Goal: Check status

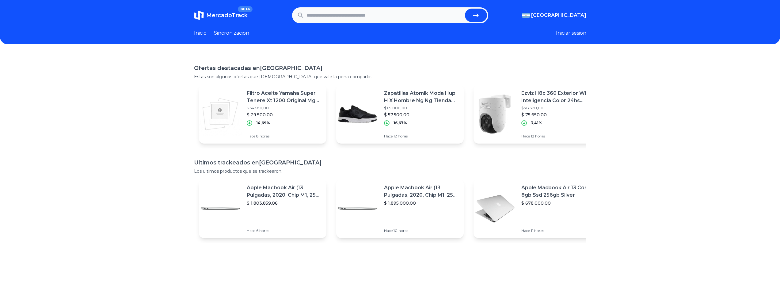
click at [343, 17] on input "text" at bounding box center [385, 15] width 156 height 13
click at [346, 20] on input "text" at bounding box center [385, 15] width 156 height 13
click at [337, 13] on input "text" at bounding box center [385, 15] width 156 height 13
click at [360, 15] on input "text" at bounding box center [385, 15] width 156 height 13
paste input "**********"
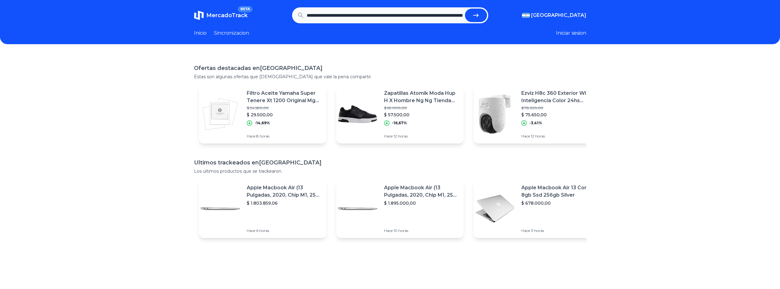
scroll to position [0, 482]
click at [482, 16] on button "submit" at bounding box center [476, 15] width 22 height 13
type input "**********"
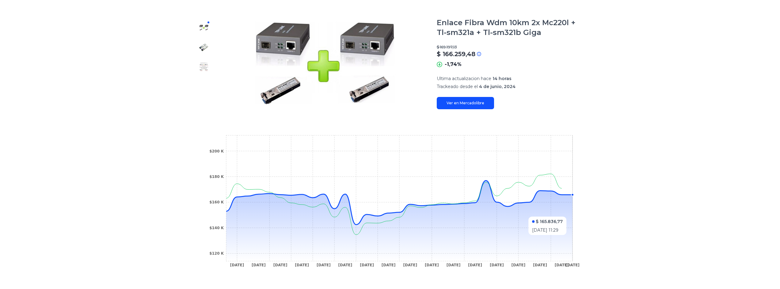
scroll to position [44, 0]
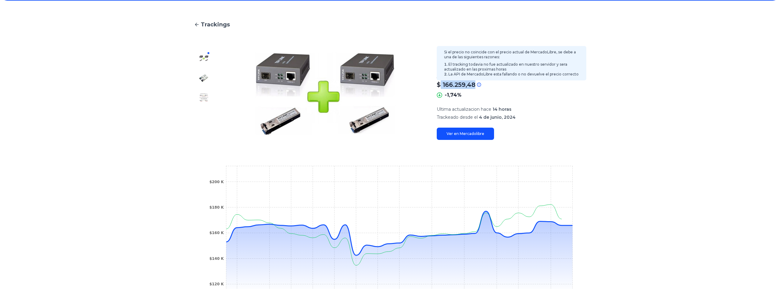
drag, startPoint x: 449, startPoint y: 84, endPoint x: 485, endPoint y: 82, distance: 35.9
click at [485, 82] on div "$ 166.259,48" at bounding box center [511, 84] width 149 height 9
click at [501, 81] on div "$ 166.259,48" at bounding box center [511, 84] width 149 height 9
drag, startPoint x: 445, startPoint y: 85, endPoint x: 479, endPoint y: 81, distance: 33.9
click at [479, 81] on div "$ 166.259,48" at bounding box center [511, 84] width 149 height 9
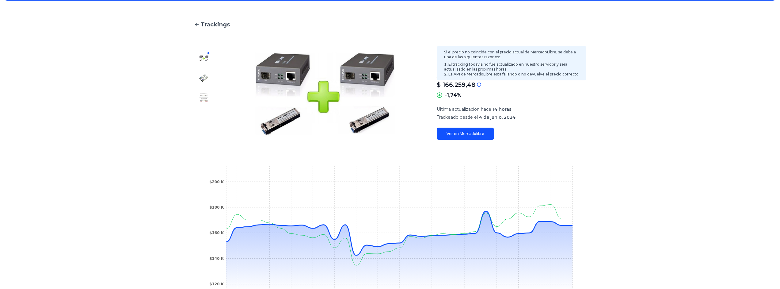
click at [498, 79] on div "Si el precio no coincide con el precio actual de MercadoLibre, se debe a una de…" at bounding box center [511, 63] width 149 height 34
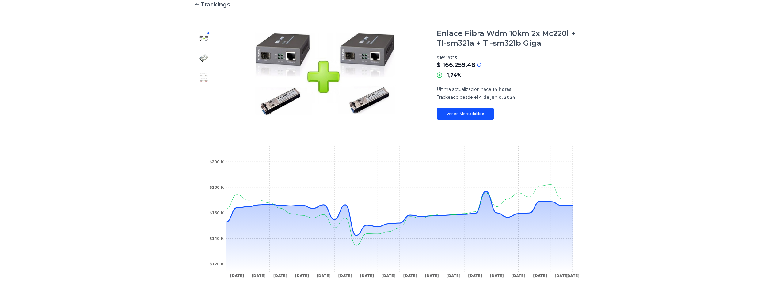
scroll to position [74, 0]
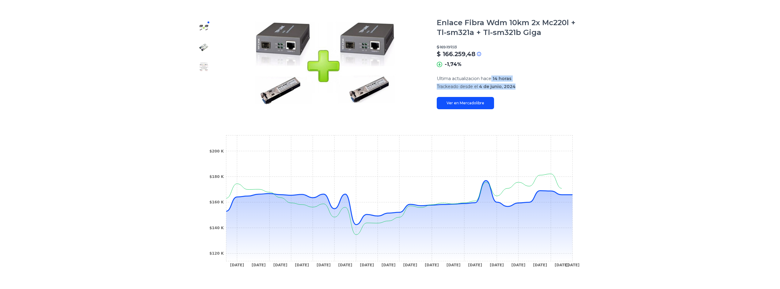
drag, startPoint x: 494, startPoint y: 78, endPoint x: 518, endPoint y: 85, distance: 25.3
click at [518, 85] on section "Ultima actualizacion hace 14 horas Trackeado desde el 4 de junio, 2024" at bounding box center [511, 82] width 149 height 14
click at [518, 85] on p "Trackeado desde el 4 de junio, 2024" at bounding box center [511, 86] width 149 height 6
drag, startPoint x: 511, startPoint y: 84, endPoint x: 496, endPoint y: 79, distance: 16.0
click at [496, 79] on section "Ultima actualizacion hace 14 horas Trackeado desde el 4 de junio, 2024" at bounding box center [511, 82] width 149 height 14
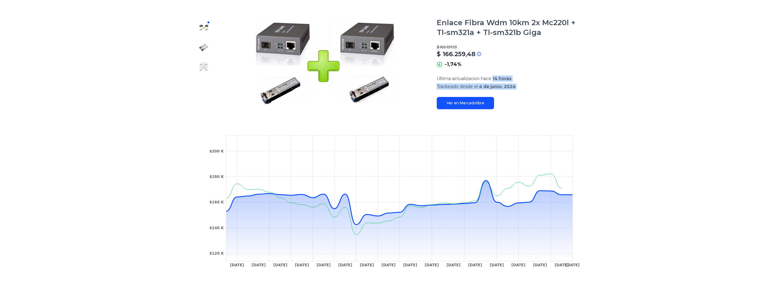
click at [498, 80] on span "14 horas" at bounding box center [501, 79] width 19 height 6
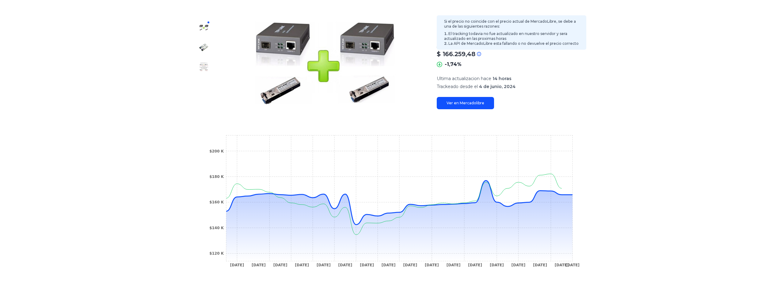
drag, startPoint x: 442, startPoint y: 54, endPoint x: 447, endPoint y: 54, distance: 4.6
click at [442, 54] on p "$ 166.259,48" at bounding box center [456, 54] width 39 height 9
drag, startPoint x: 447, startPoint y: 54, endPoint x: 463, endPoint y: 55, distance: 16.3
click at [461, 55] on p "$ 166.259,48" at bounding box center [456, 54] width 39 height 9
click at [469, 53] on p "$ 166.259,48" at bounding box center [456, 54] width 39 height 9
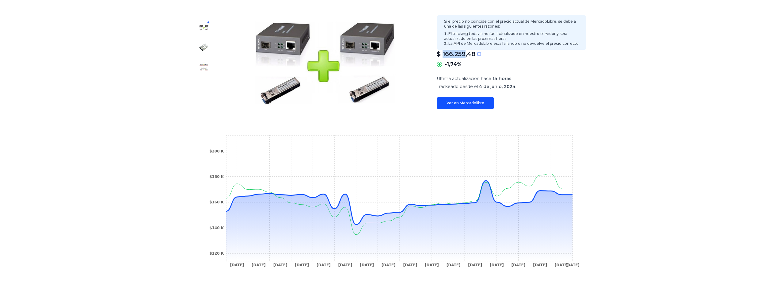
drag, startPoint x: 464, startPoint y: 54, endPoint x: 444, endPoint y: 53, distance: 20.6
click at [444, 53] on p "$ 166.259,48" at bounding box center [456, 54] width 39 height 9
click at [443, 55] on p "$ 166.259,48" at bounding box center [456, 54] width 39 height 9
drag, startPoint x: 445, startPoint y: 54, endPoint x: 465, endPoint y: 55, distance: 20.2
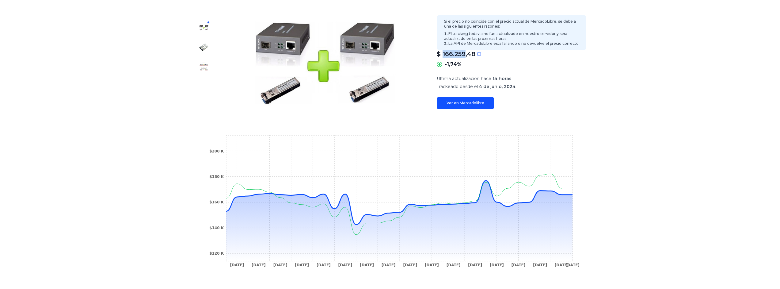
click at [465, 55] on p "$ 166.259,48" at bounding box center [456, 54] width 39 height 9
drag, startPoint x: 456, startPoint y: 53, endPoint x: 466, endPoint y: 55, distance: 10.9
click at [466, 55] on p "$ 166.259,48" at bounding box center [456, 54] width 39 height 9
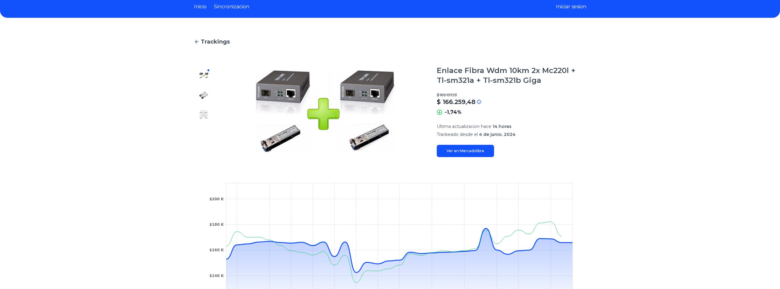
scroll to position [0, 0]
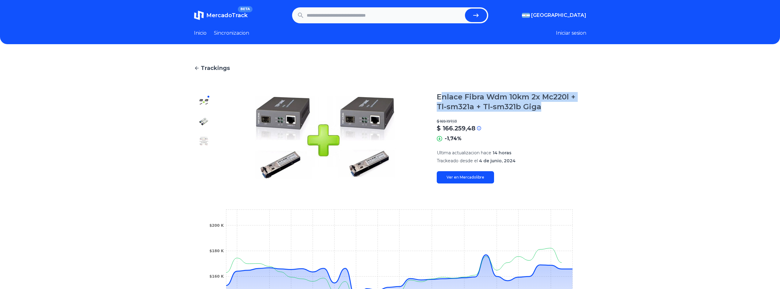
drag, startPoint x: 444, startPoint y: 96, endPoint x: 535, endPoint y: 109, distance: 91.9
click at [535, 109] on h1 "Enlace Fibra Wdm 10km 2x Mc220l + Tl-sm321a + Tl-sm321b Giga" at bounding box center [511, 102] width 149 height 20
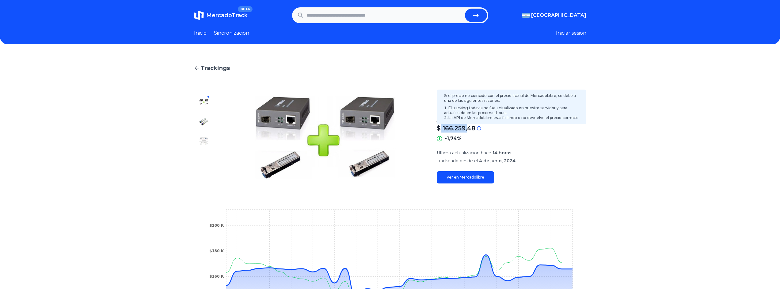
drag, startPoint x: 442, startPoint y: 128, endPoint x: 468, endPoint y: 131, distance: 26.2
click at [468, 131] on p "$ 166.259,48" at bounding box center [456, 128] width 39 height 9
click at [471, 131] on p "$ 166.259,48" at bounding box center [456, 128] width 39 height 9
drag, startPoint x: 443, startPoint y: 129, endPoint x: 471, endPoint y: 128, distance: 27.6
click at [471, 128] on p "$ 166.259,48" at bounding box center [456, 128] width 39 height 9
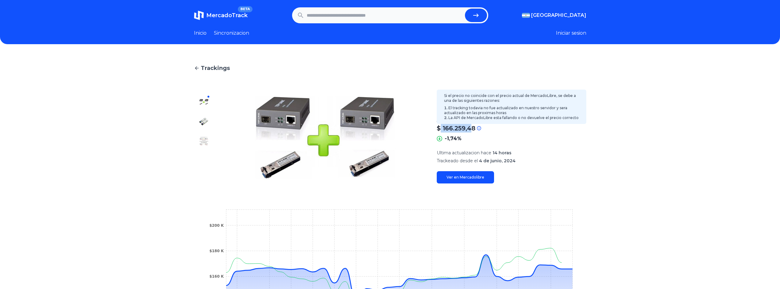
click at [471, 128] on p "$ 166.259,48" at bounding box center [456, 128] width 39 height 9
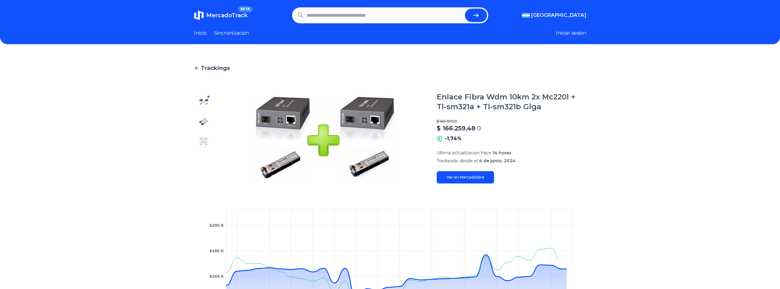
click at [421, 16] on input "text" at bounding box center [385, 15] width 156 height 13
paste input "**********"
click at [465, 9] on button "submit" at bounding box center [476, 15] width 22 height 13
type input "**********"
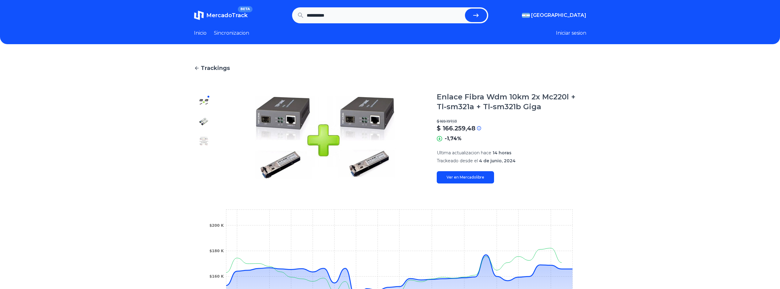
scroll to position [0, 0]
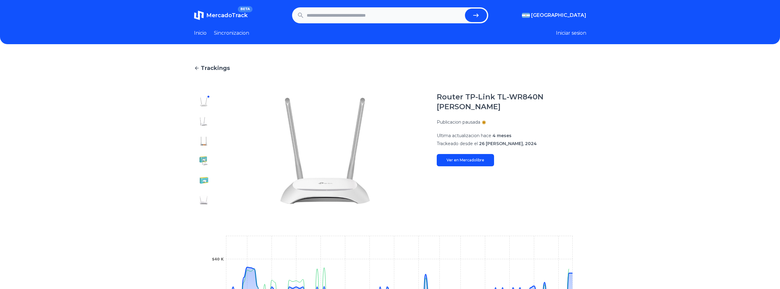
click at [413, 22] on form at bounding box center [390, 15] width 196 height 16
click at [412, 17] on input "text" at bounding box center [385, 15] width 156 height 13
paste input "**********"
click at [472, 16] on button "submit" at bounding box center [476, 15] width 22 height 13
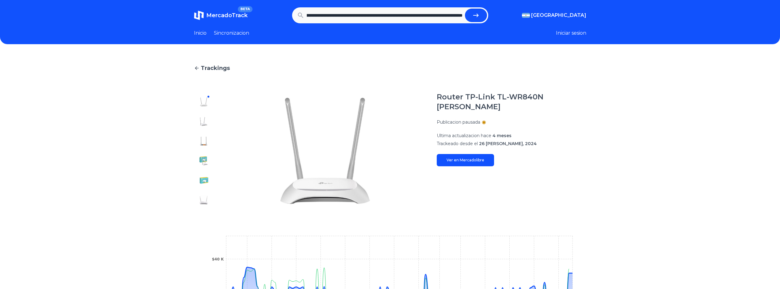
type input "**********"
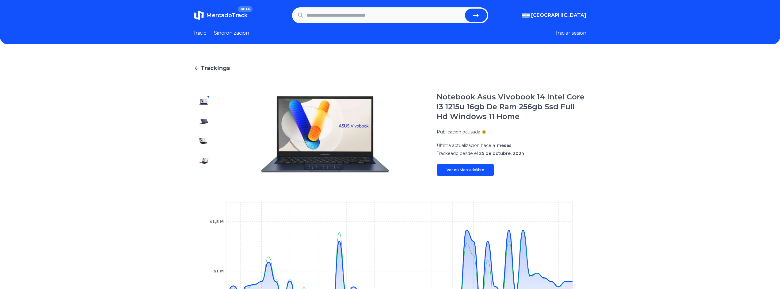
click at [392, 15] on input "text" at bounding box center [385, 15] width 156 height 13
paste input "**********"
click at [479, 14] on icon "submit" at bounding box center [475, 15] width 7 height 7
type input "**********"
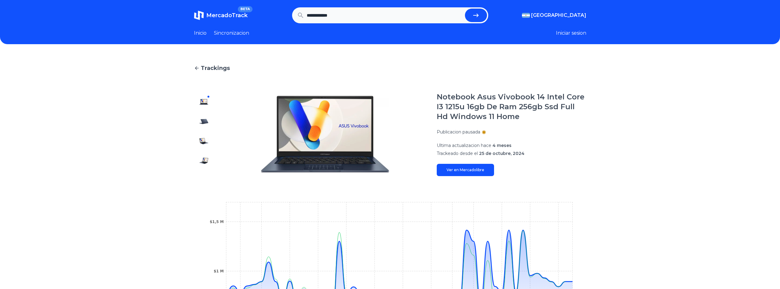
scroll to position [0, 0]
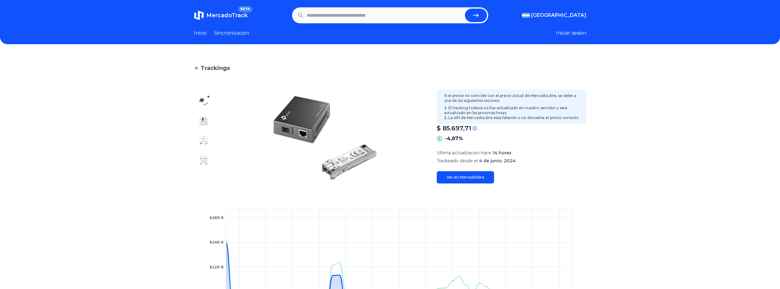
drag, startPoint x: 444, startPoint y: 129, endPoint x: 467, endPoint y: 129, distance: 23.3
click at [445, 129] on p "$ 85.697,71" at bounding box center [454, 128] width 34 height 9
click at [496, 128] on div "$ 85.697,71" at bounding box center [511, 128] width 149 height 9
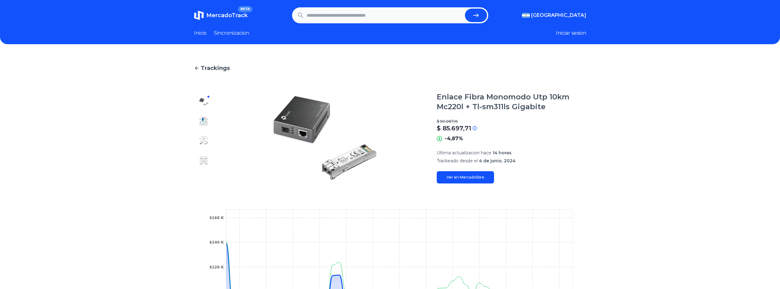
click at [486, 137] on div "-4,87%" at bounding box center [511, 138] width 149 height 7
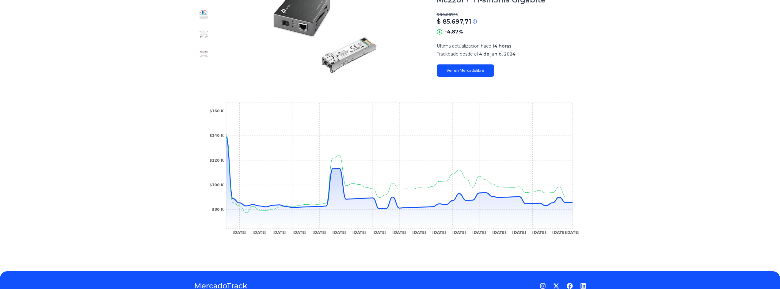
scroll to position [135, 0]
